Goal: Check status: Check status

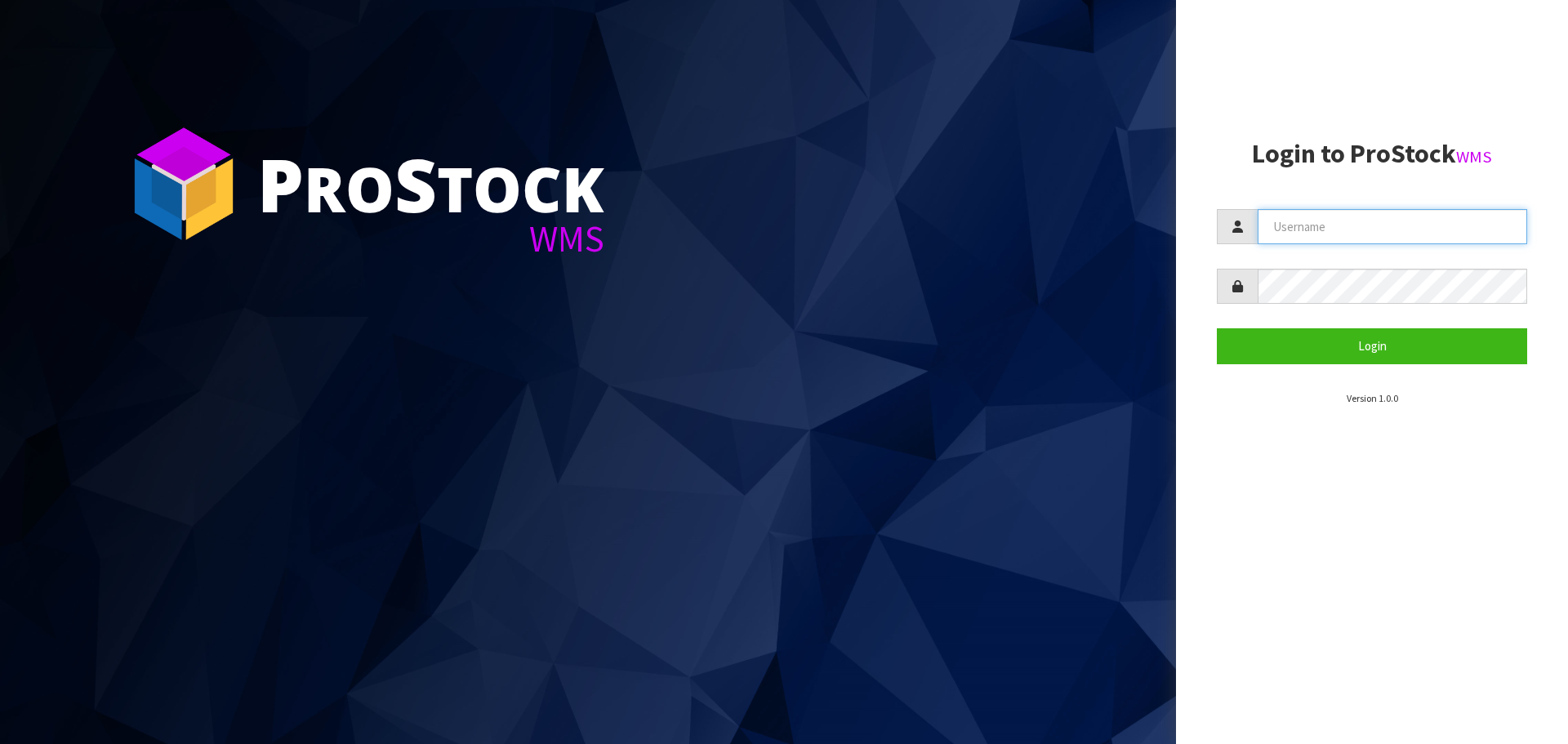
click at [1376, 229] on input "text" at bounding box center [1392, 227] width 270 height 35
click at [1507, 218] on input "text" at bounding box center [1392, 227] width 270 height 35
click at [1505, 218] on input "text" at bounding box center [1392, 227] width 270 height 35
click at [0, 744] on com-1password-button at bounding box center [0, 744] width 0 height 0
type input "[EMAIL_ADDRESS][DOMAIN_NAME]"
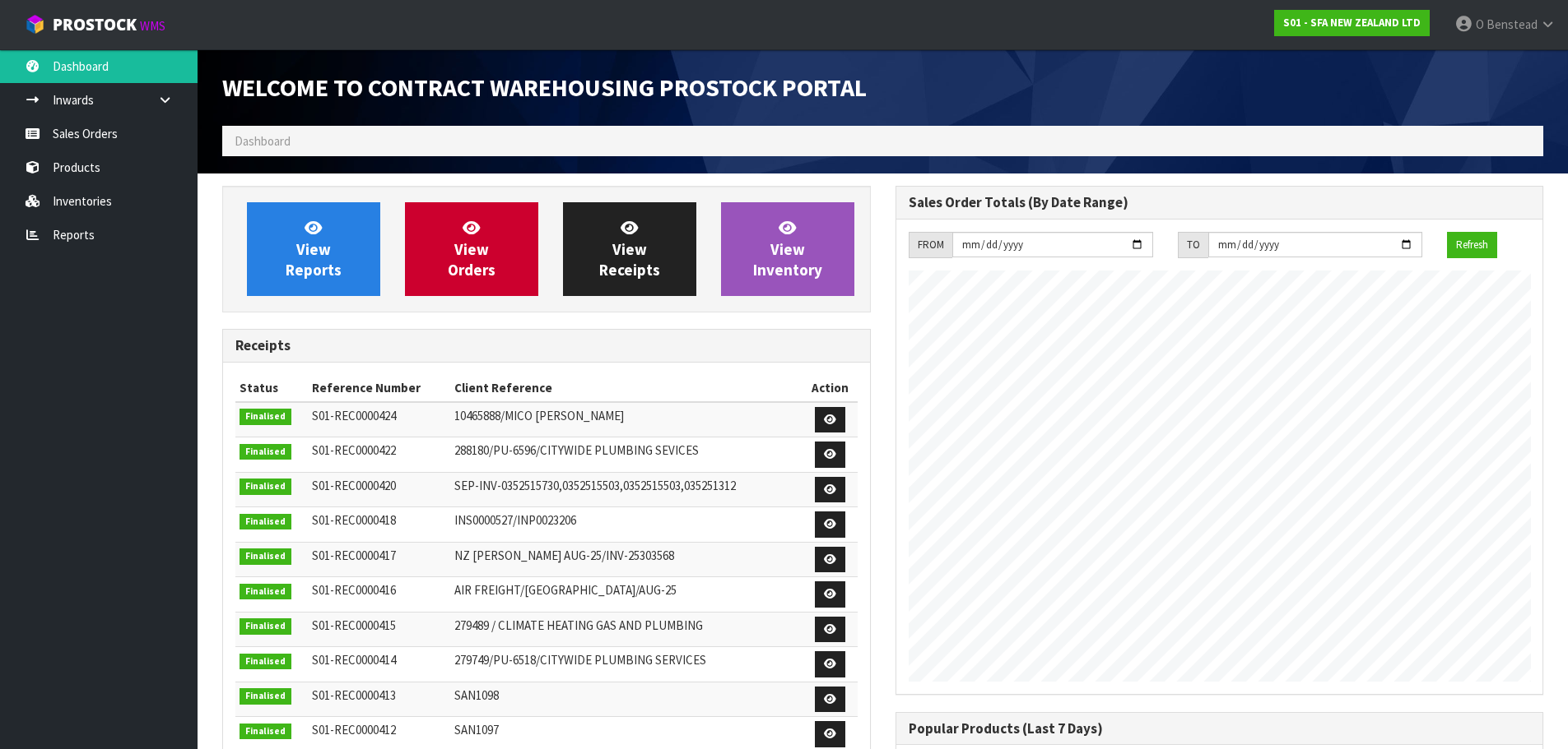
scroll to position [912, 673]
click at [423, 252] on link "View Orders" at bounding box center [471, 249] width 133 height 94
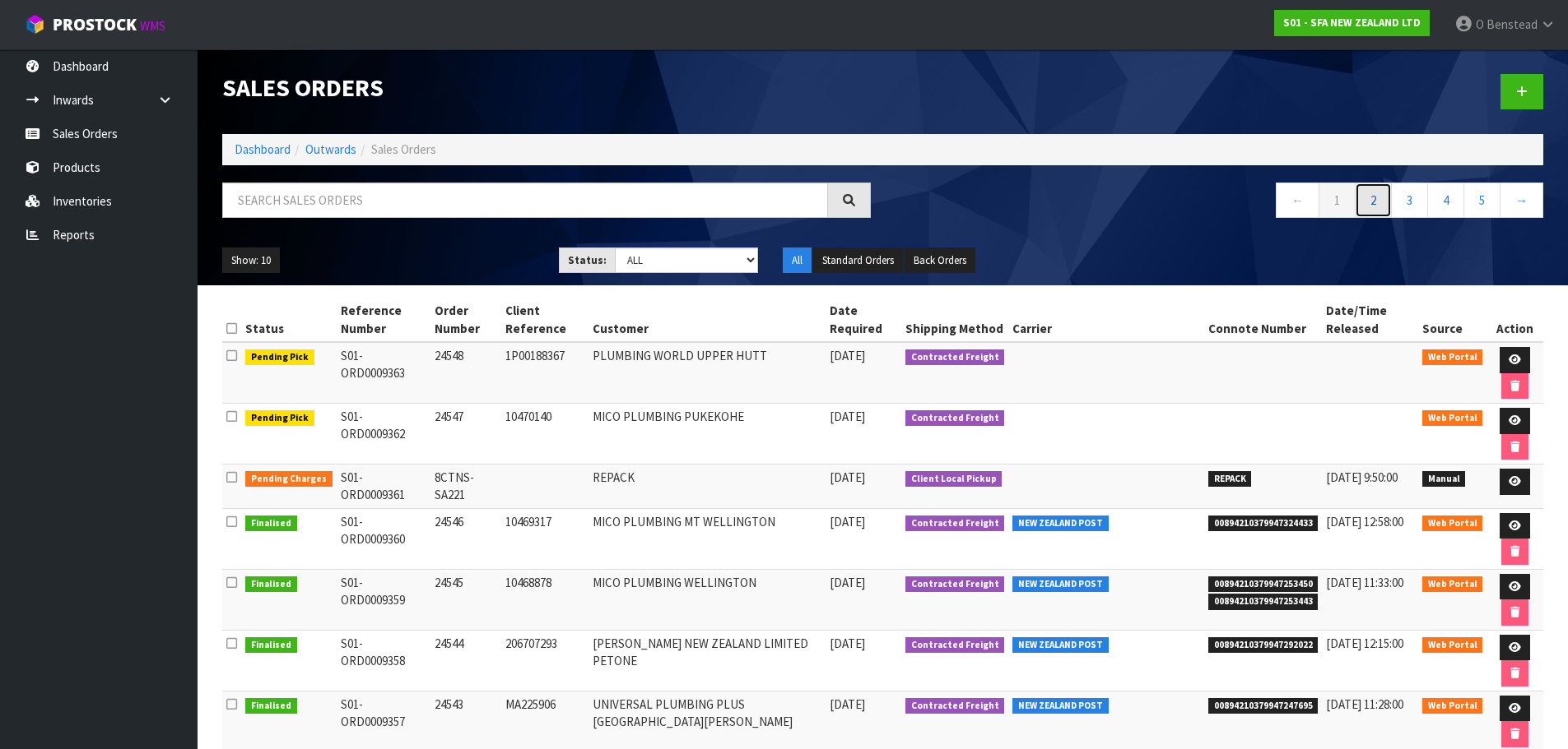
click at [1364, 204] on link "2" at bounding box center [1374, 201] width 37 height 35
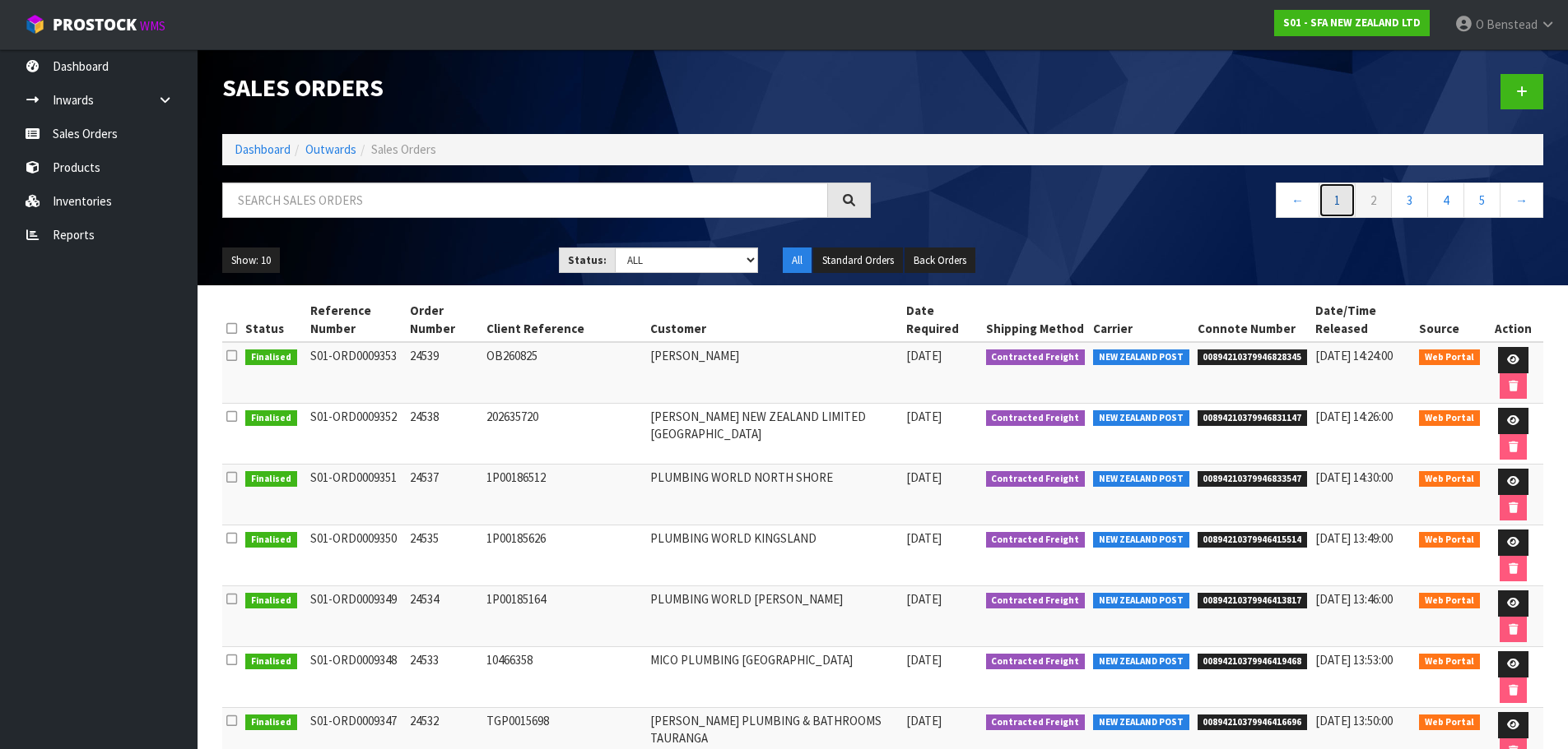
click at [1342, 200] on link "1" at bounding box center [1337, 201] width 37 height 35
